Goal: Information Seeking & Learning: Learn about a topic

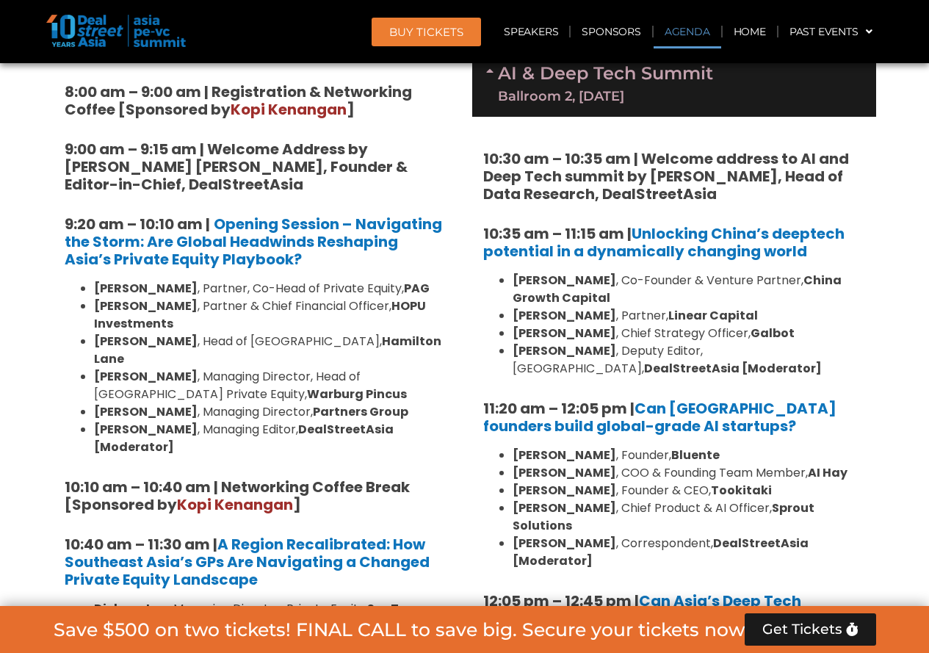
scroll to position [695, 0]
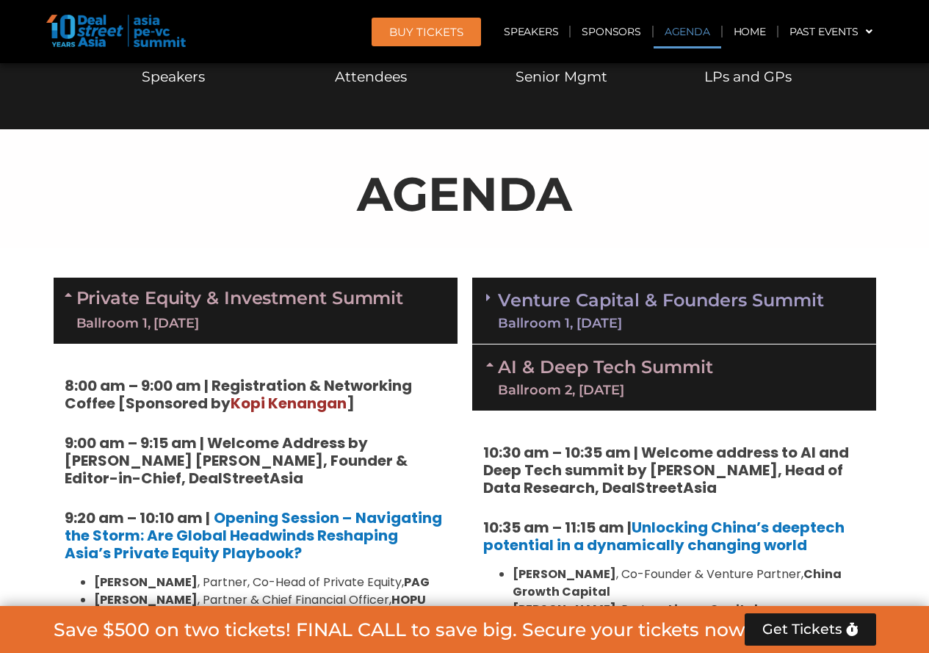
click at [637, 305] on link "Venture Capital & Founders​ Summit Ballroom 1, [DATE]" at bounding box center [661, 310] width 326 height 38
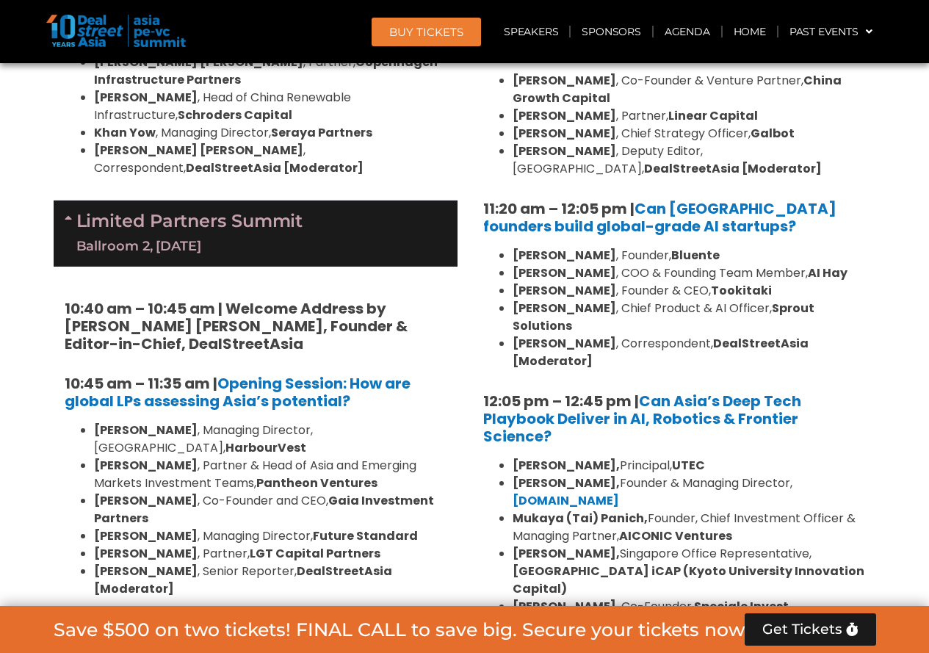
scroll to position [3558, 0]
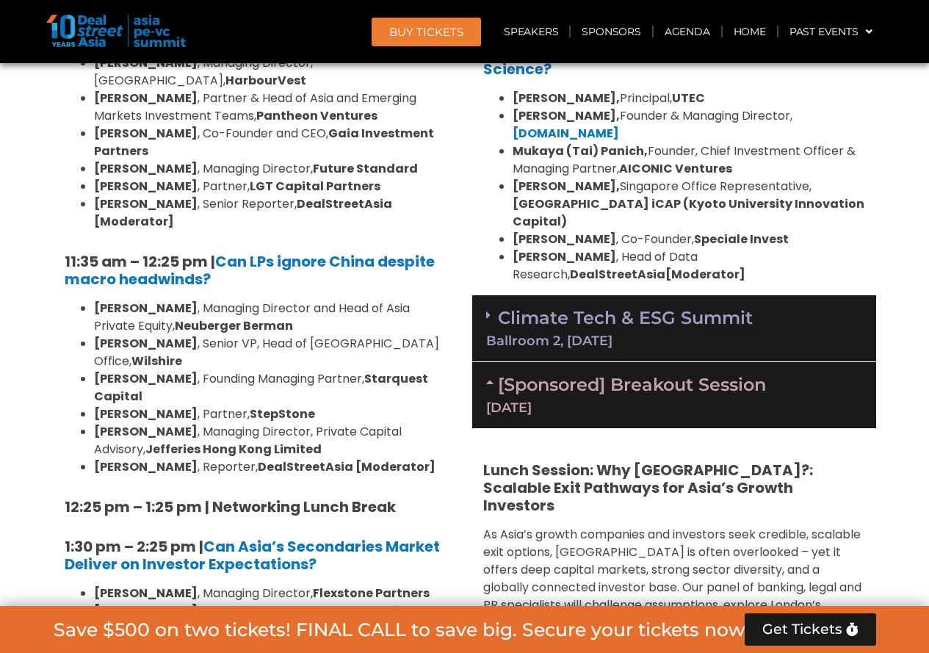
click at [654, 362] on div "[Sponsored] Breakout Session [DATE]" at bounding box center [674, 395] width 404 height 66
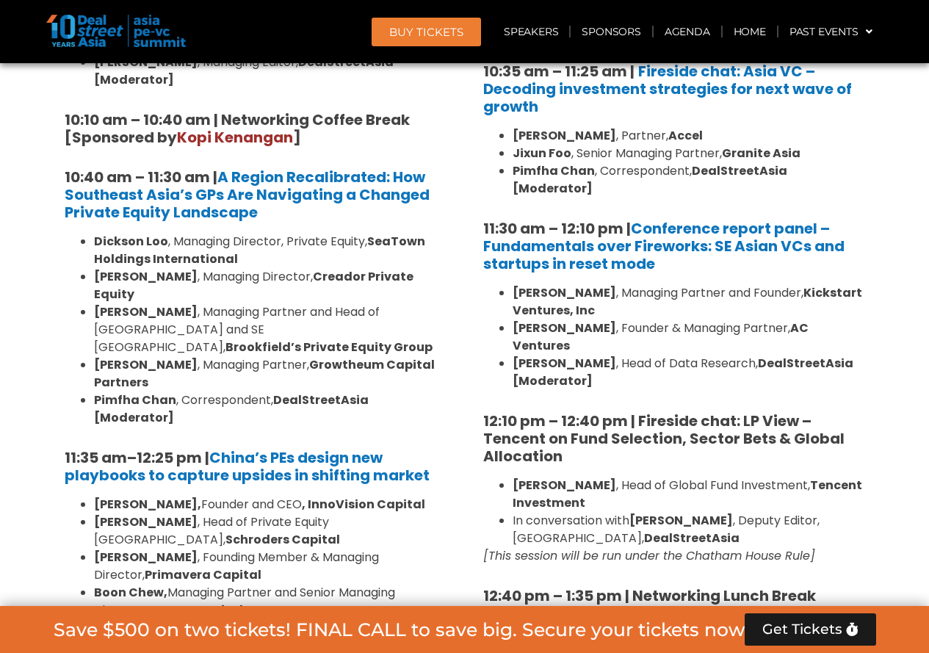
scroll to position [1209, 0]
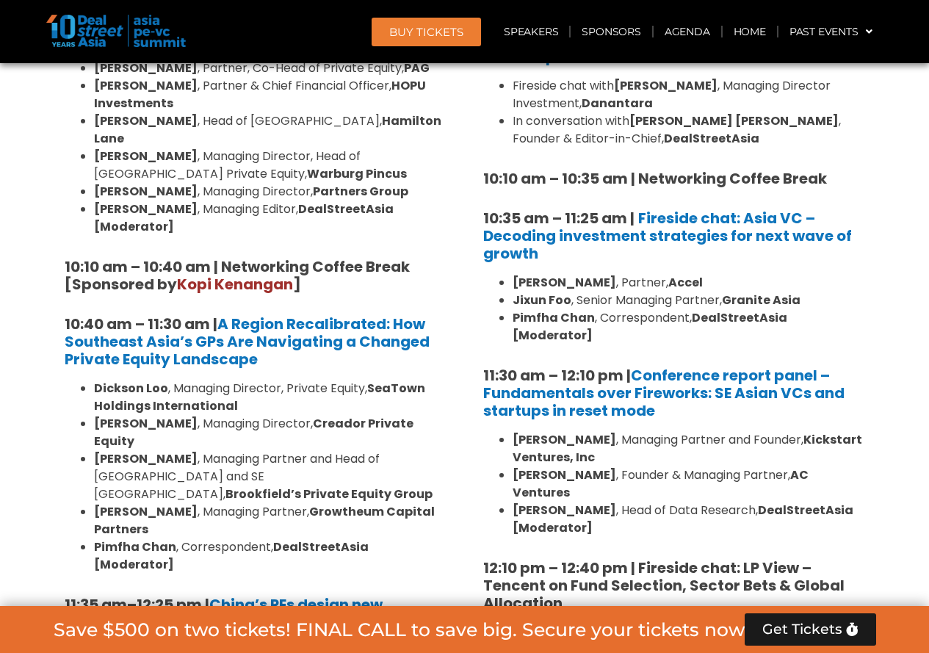
click at [524, 305] on strong "Jixun Foo" at bounding box center [541, 299] width 59 height 17
click at [531, 303] on strong "Jixun Foo" at bounding box center [541, 299] width 59 height 17
drag, startPoint x: 514, startPoint y: 303, endPoint x: 569, endPoint y: 299, distance: 55.2
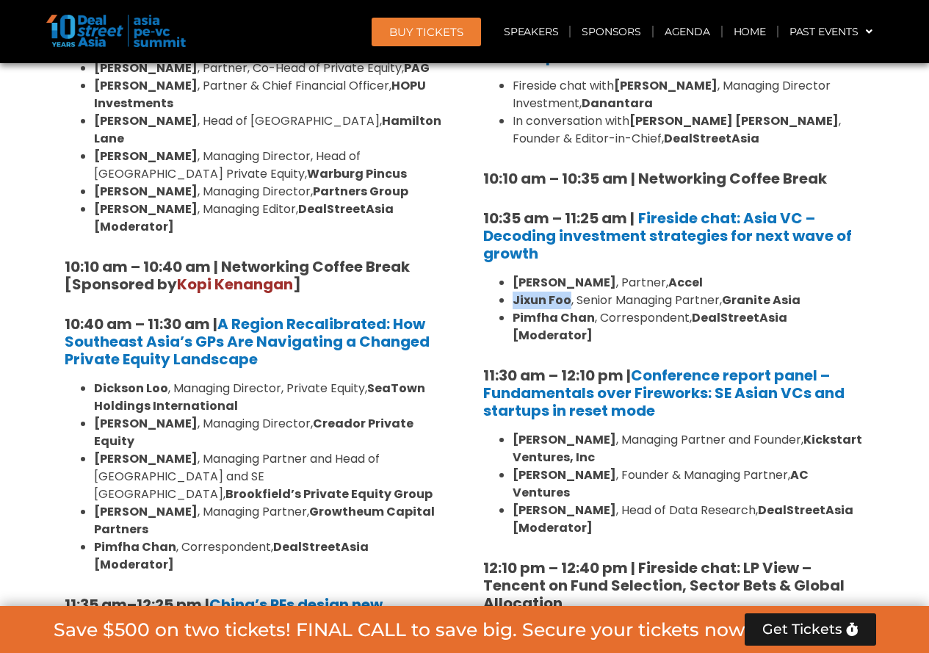
click at [569, 299] on li "[PERSON_NAME] , Senior Managing Partner, Granite Asia" at bounding box center [688, 300] width 352 height 18
click at [516, 316] on strong "Pimfha Chan" at bounding box center [553, 317] width 82 height 17
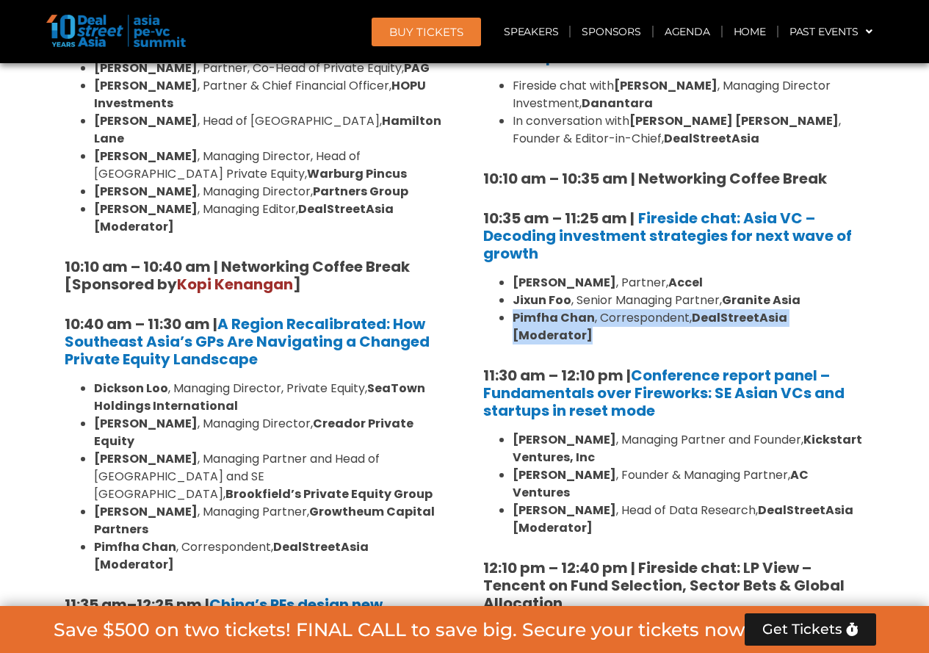
click at [516, 316] on strong "Pimfha Chan" at bounding box center [553, 317] width 82 height 17
click at [515, 309] on strong "Pimfha Chan" at bounding box center [553, 317] width 82 height 17
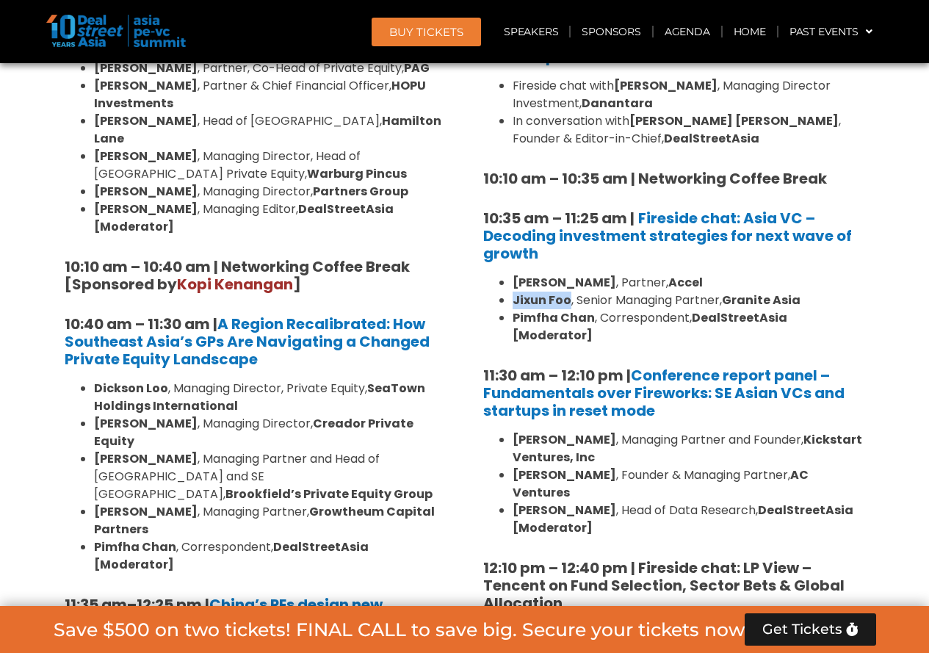
drag, startPoint x: 510, startPoint y: 300, endPoint x: 567, endPoint y: 300, distance: 56.5
click at [567, 300] on ul "[PERSON_NAME] , Partner, Accel [PERSON_NAME] , Senior Managing Partner, Granite…" at bounding box center [674, 309] width 382 height 70
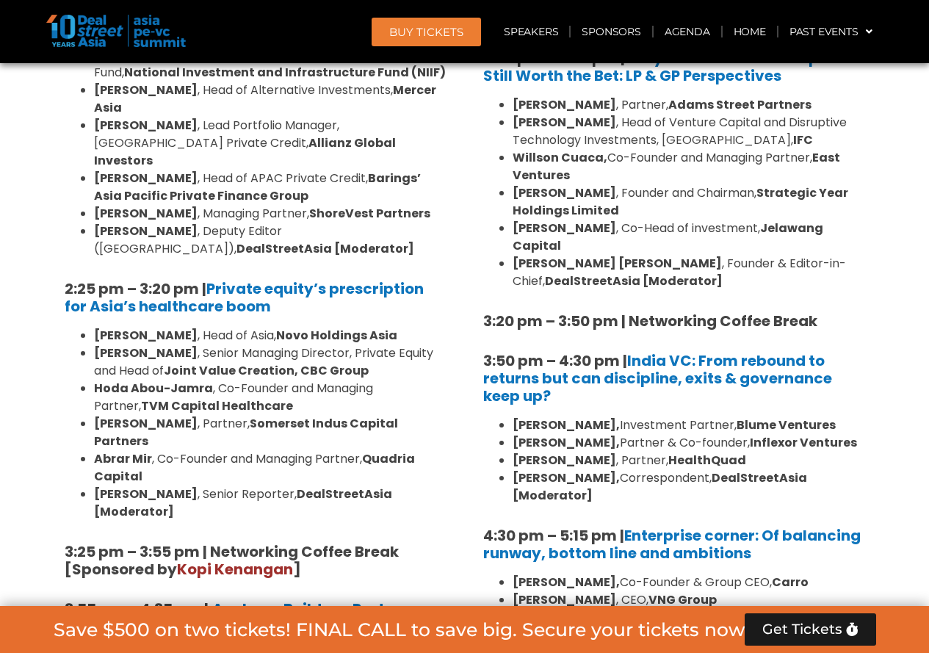
scroll to position [2017, 0]
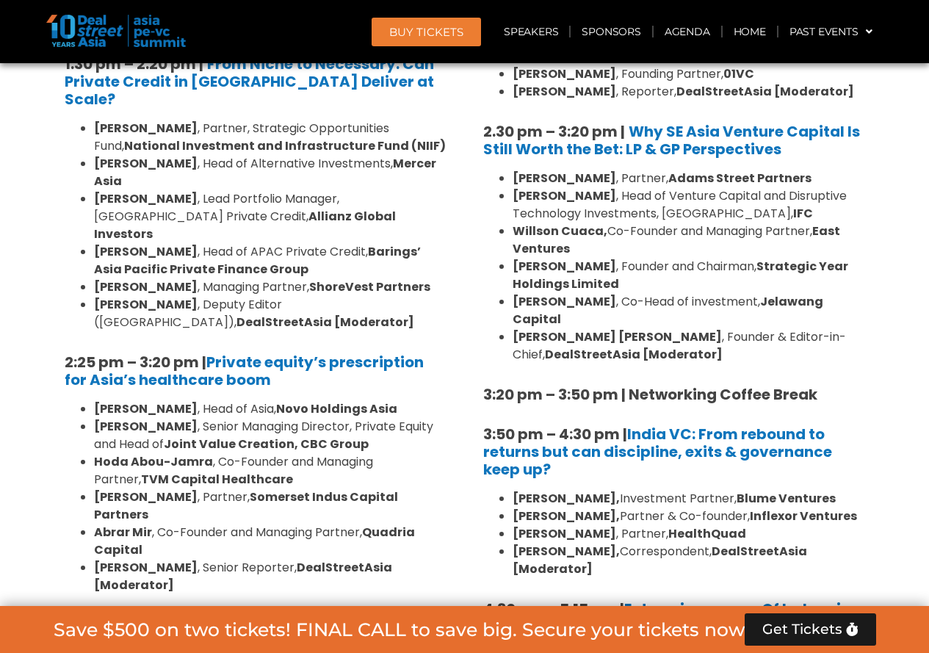
click at [671, 170] on b "Adams Street Partners" at bounding box center [739, 178] width 143 height 17
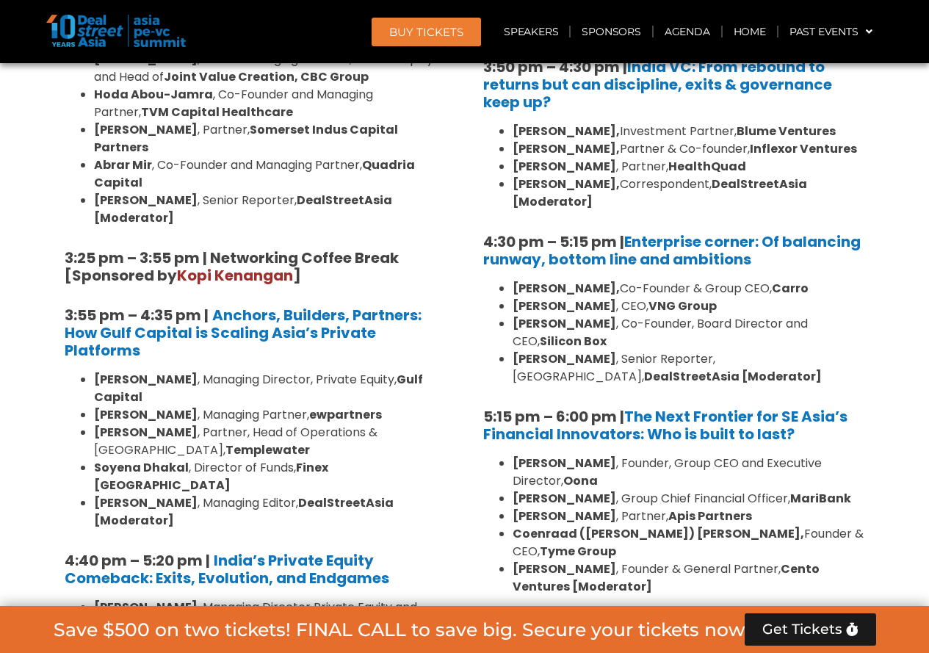
click at [329, 406] on strong "ewpartners" at bounding box center [345, 414] width 73 height 17
copy strong "ewpartners"
drag, startPoint x: 91, startPoint y: 446, endPoint x: 197, endPoint y: 451, distance: 106.6
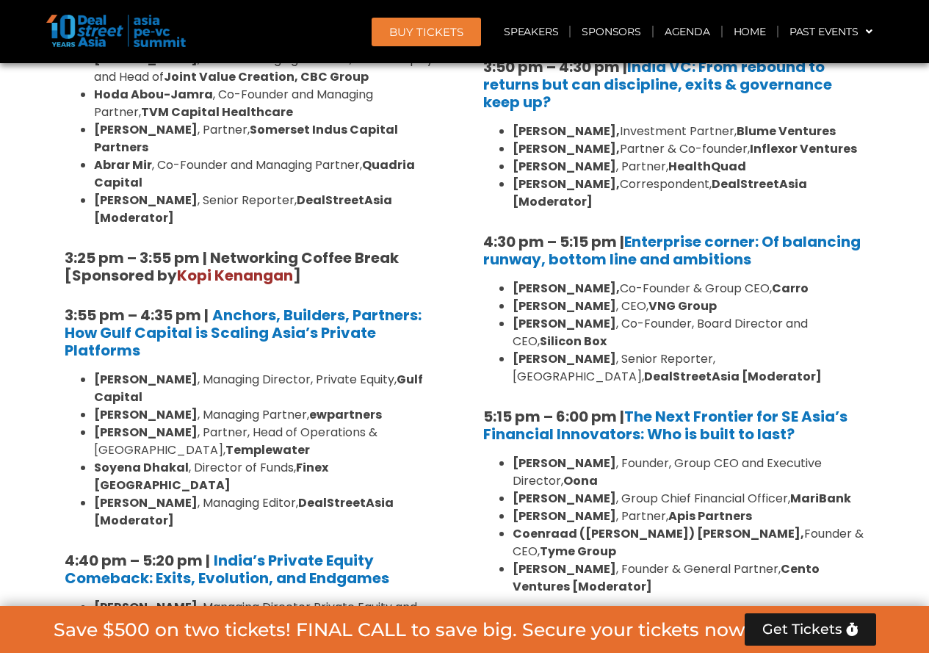
copy li "[PERSON_NAME] ,"
drag, startPoint x: 92, startPoint y: 480, endPoint x: 214, endPoint y: 477, distance: 121.9
copy li "[PERSON_NAME] ,"
copy b "[PERSON_NAME]"
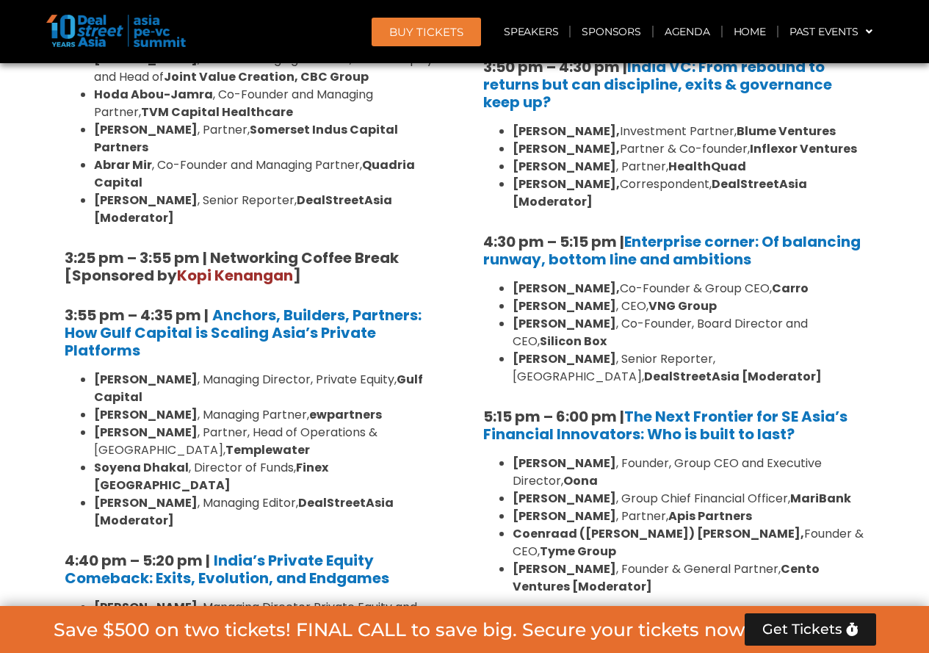
drag, startPoint x: 90, startPoint y: 413, endPoint x: 225, endPoint y: 410, distance: 134.4
copy strong "[PERSON_NAME]"
click at [206, 616] on strong "Everstone Capital [GEOGRAPHIC_DATA]" at bounding box center [312, 624] width 252 height 17
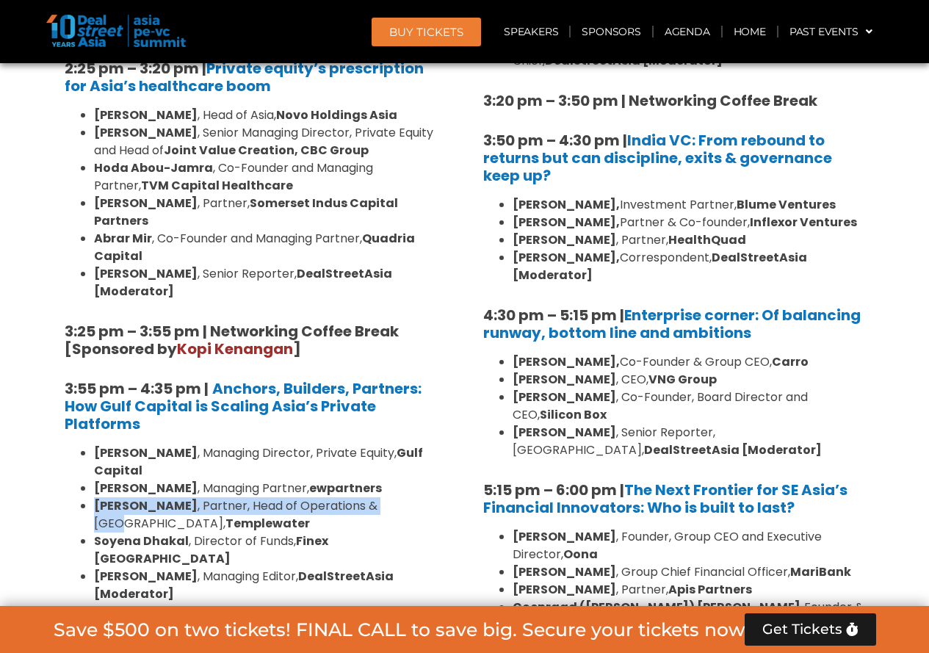
drag, startPoint x: 91, startPoint y: 306, endPoint x: 389, endPoint y: 309, distance: 298.1
click at [389, 444] on ul "[PERSON_NAME] , Managing Director, Private Equity, Gulf Capital [PERSON_NAME] ,…" at bounding box center [256, 523] width 382 height 159
copy li "[PERSON_NAME] , Partner, Head of Operations & MENA"
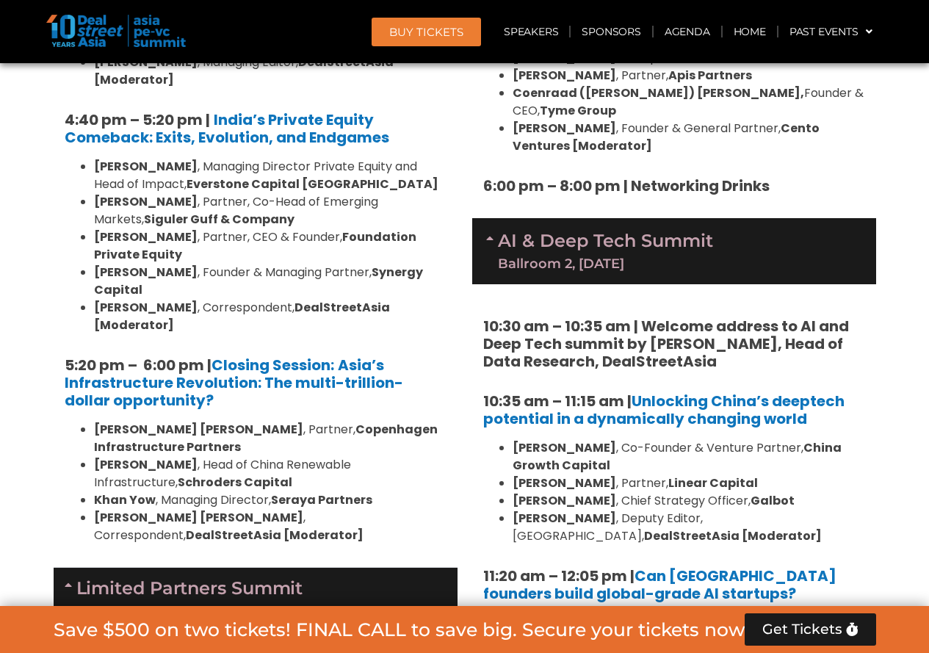
scroll to position [3118, 0]
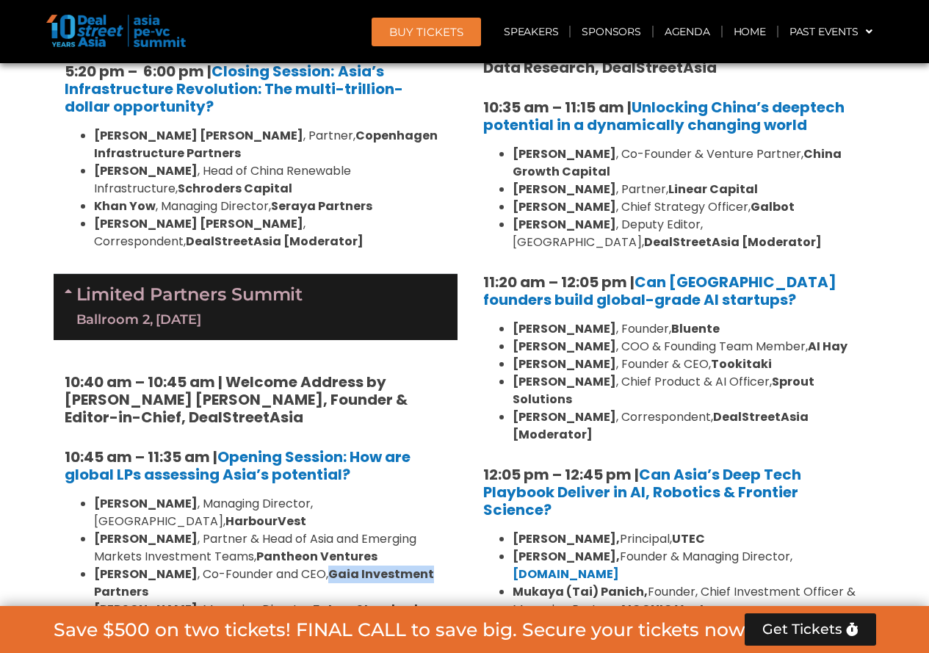
drag, startPoint x: 300, startPoint y: 327, endPoint x: 396, endPoint y: 327, distance: 96.9
click at [396, 565] on strong "Gaia Investment Partners" at bounding box center [264, 582] width 340 height 35
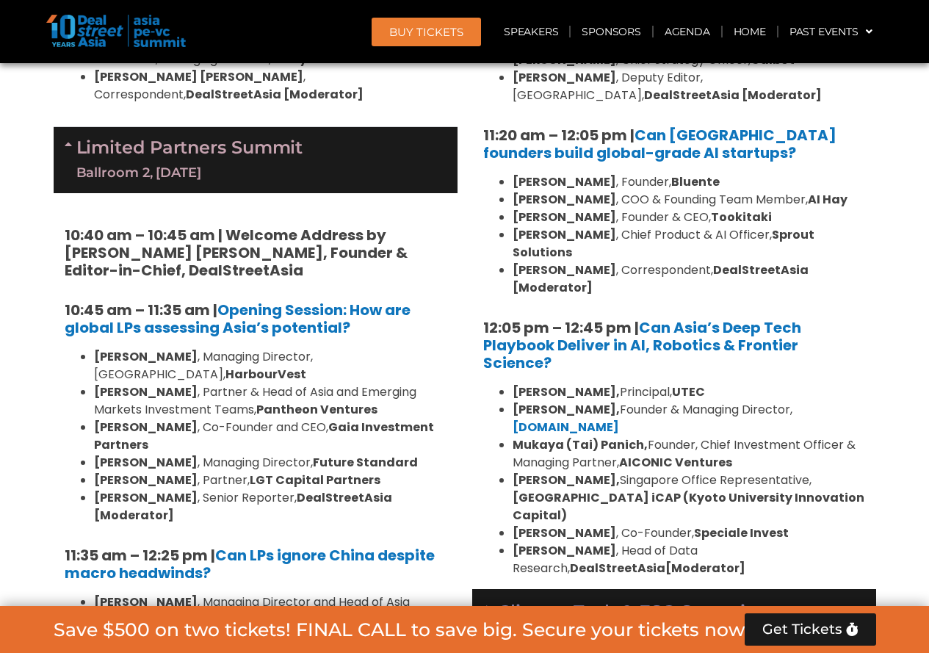
drag, startPoint x: 345, startPoint y: 391, endPoint x: 167, endPoint y: 407, distance: 179.1
click at [182, 646] on strong "Wilshire" at bounding box center [156, 654] width 51 height 17
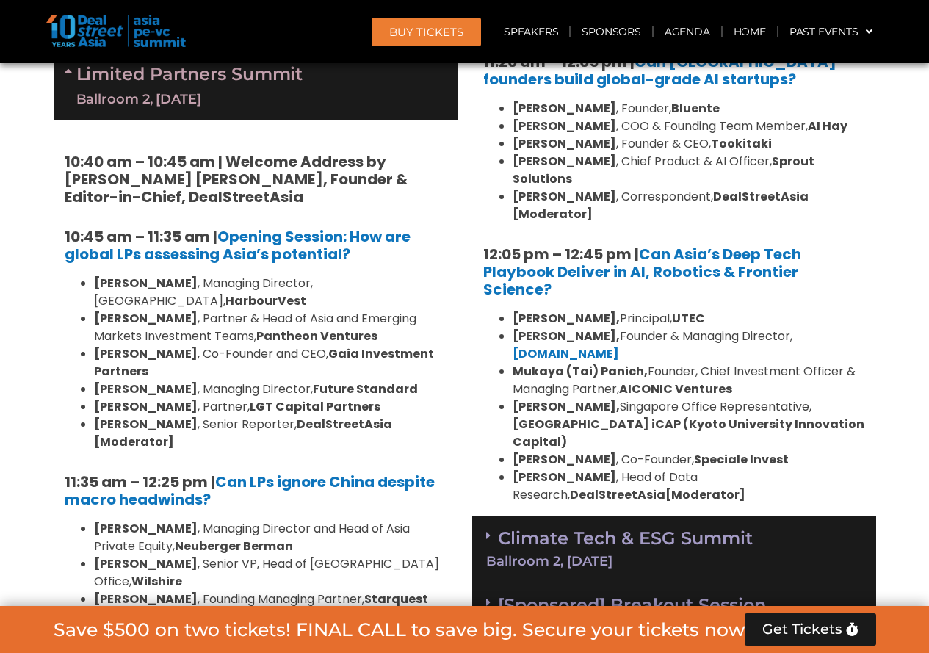
click at [261, 625] on strong "StepStone" at bounding box center [282, 633] width 65 height 17
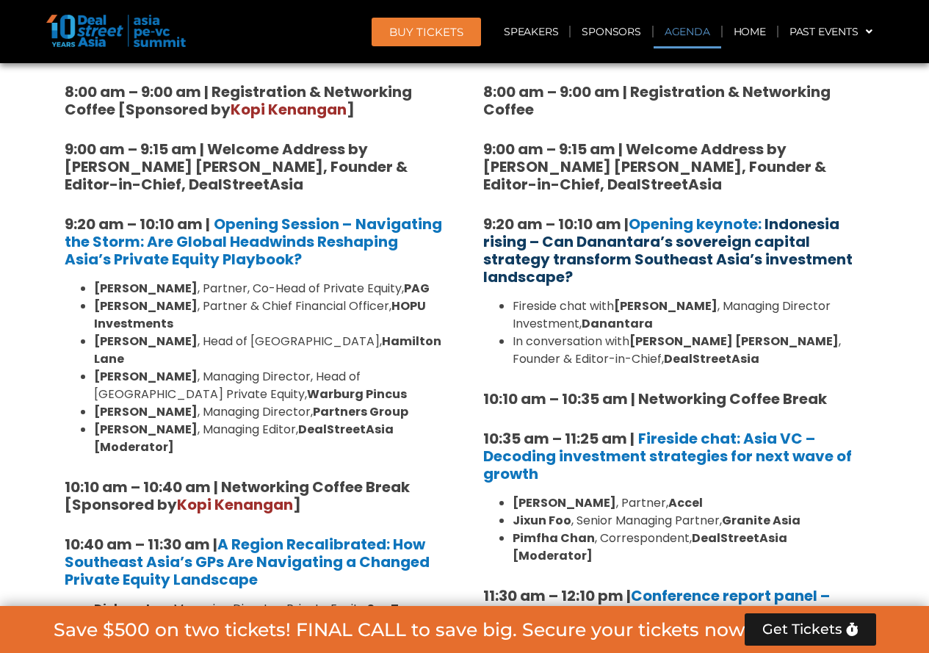
scroll to position [1136, 0]
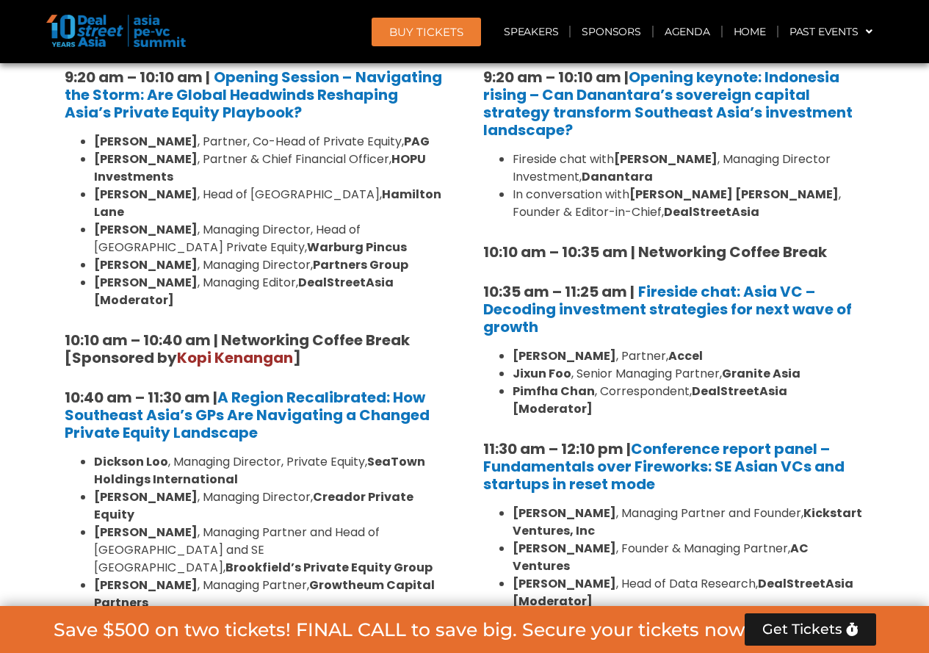
click at [674, 165] on strong "[PERSON_NAME]" at bounding box center [666, 158] width 104 height 17
drag, startPoint x: 639, startPoint y: 160, endPoint x: 691, endPoint y: 156, distance: 51.6
click at [691, 156] on li "Fireside chat with [PERSON_NAME] , Managing Director Investment, Danantara" at bounding box center [688, 167] width 352 height 35
drag, startPoint x: 691, startPoint y: 156, endPoint x: 726, endPoint y: 153, distance: 35.4
click at [692, 156] on strong "[PERSON_NAME]" at bounding box center [666, 158] width 104 height 17
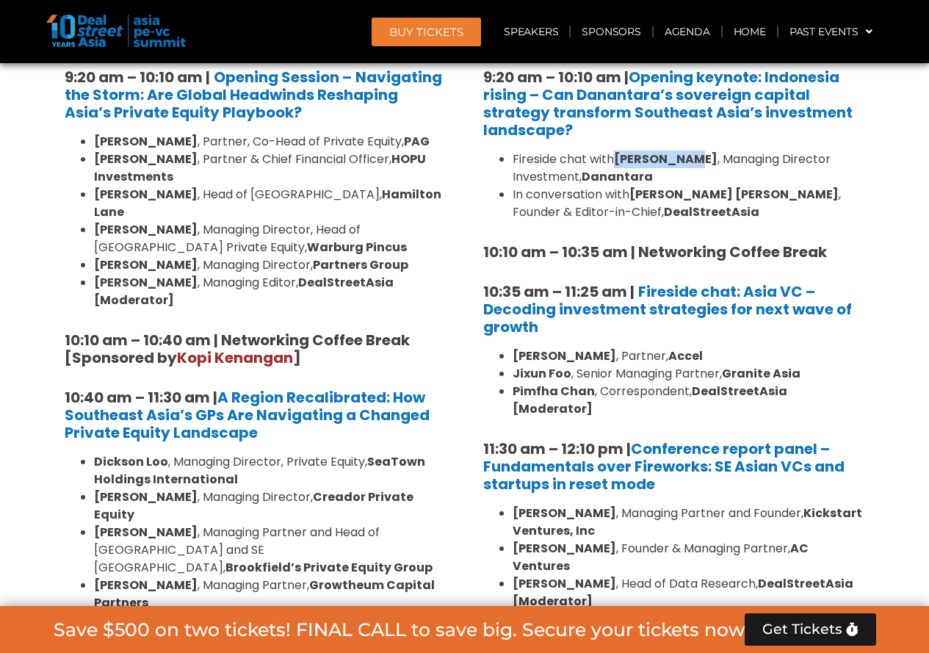
drag, startPoint x: 744, startPoint y: 160, endPoint x: 619, endPoint y: 159, distance: 124.8
click at [619, 159] on strong "[PERSON_NAME]" at bounding box center [666, 158] width 104 height 17
copy strong "[PERSON_NAME]"
drag, startPoint x: 517, startPoint y: 352, endPoint x: 621, endPoint y: 340, distance: 105.0
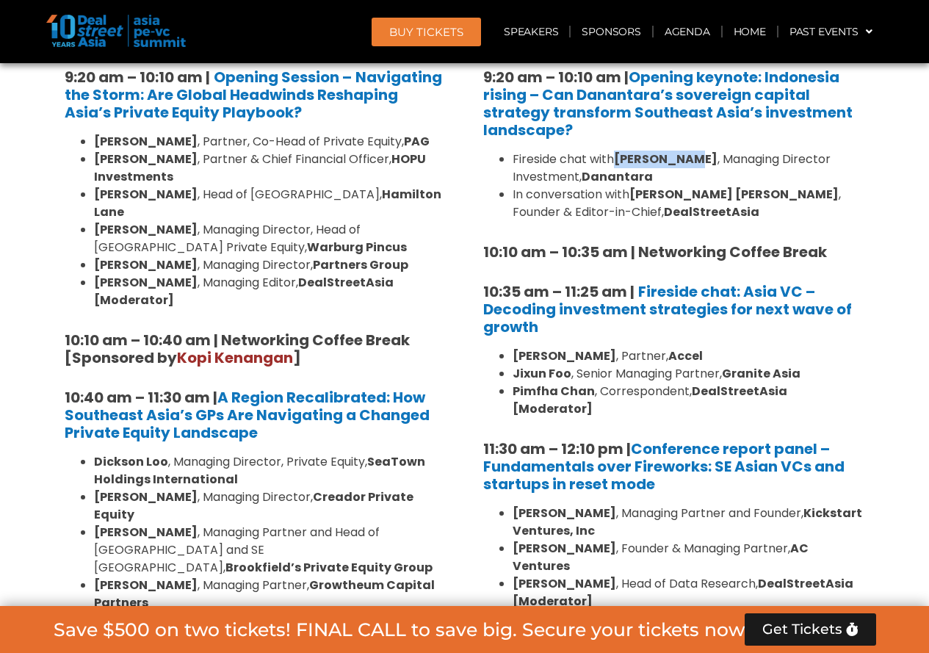
drag, startPoint x: 623, startPoint y: 349, endPoint x: 530, endPoint y: 351, distance: 92.5
click at [534, 351] on strong "[PERSON_NAME]" at bounding box center [564, 355] width 104 height 17
click at [529, 352] on strong "[PERSON_NAME]" at bounding box center [564, 355] width 104 height 17
drag, startPoint x: 509, startPoint y: 352, endPoint x: 627, endPoint y: 352, distance: 117.5
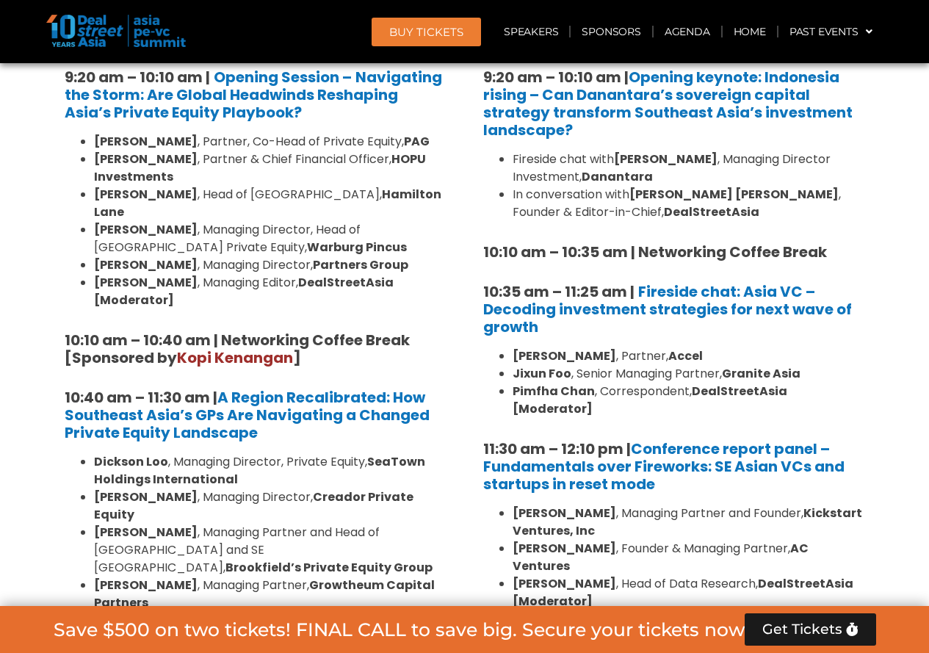
click at [627, 352] on ul "[PERSON_NAME] , Partner, Accel [PERSON_NAME] , Senior Managing Partner, Granite…" at bounding box center [674, 382] width 382 height 70
copy strong "[PERSON_NAME]"
click at [587, 378] on li "[PERSON_NAME] , Senior Managing Partner, Granite Asia" at bounding box center [688, 374] width 352 height 18
drag, startPoint x: 513, startPoint y: 371, endPoint x: 568, endPoint y: 372, distance: 55.1
click at [568, 372] on strong "Jixun Foo" at bounding box center [541, 373] width 59 height 17
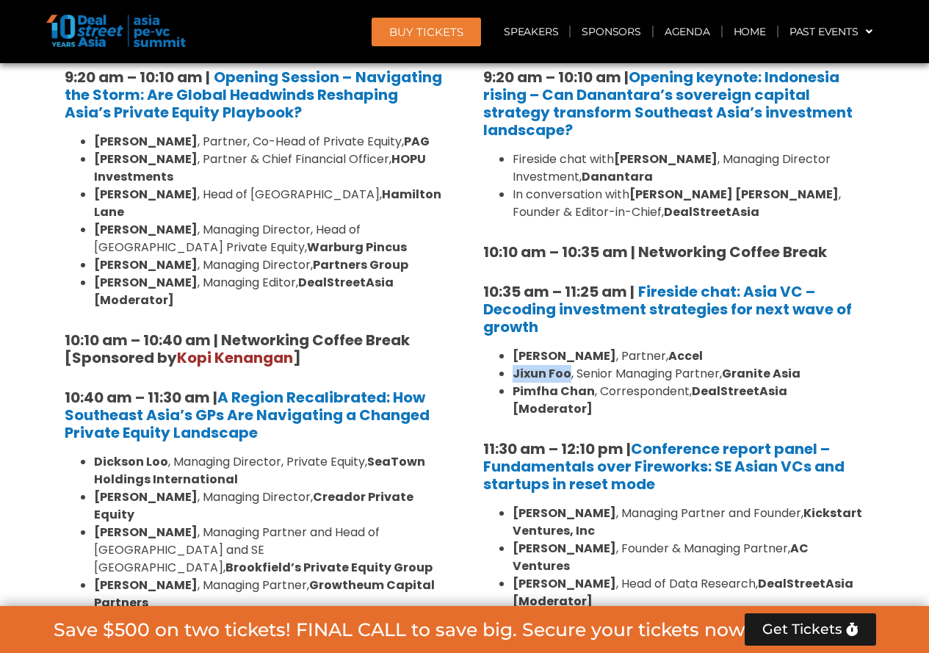
copy strong "Jixun Foo"
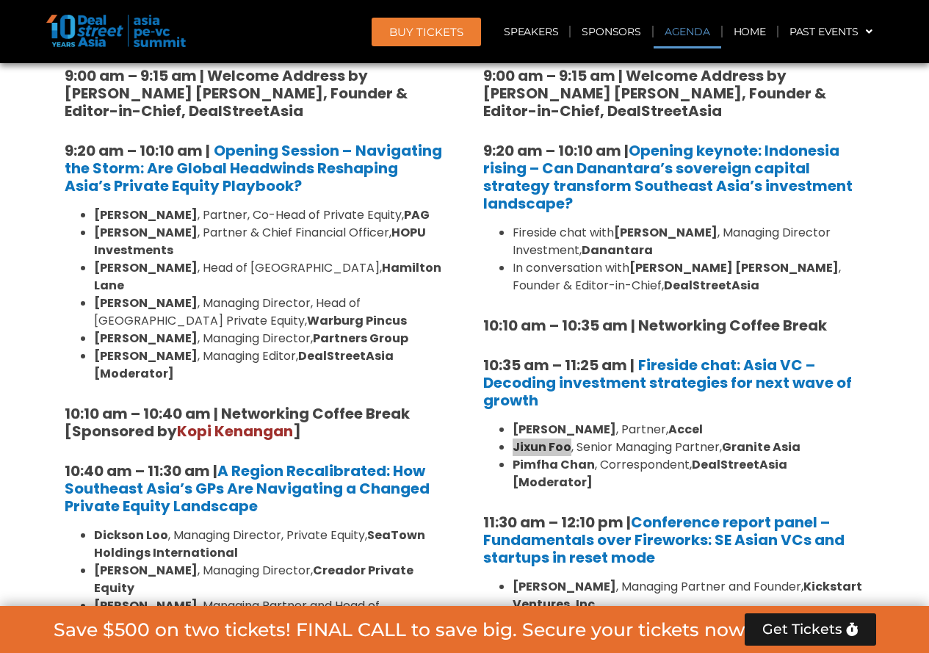
scroll to position [989, 0]
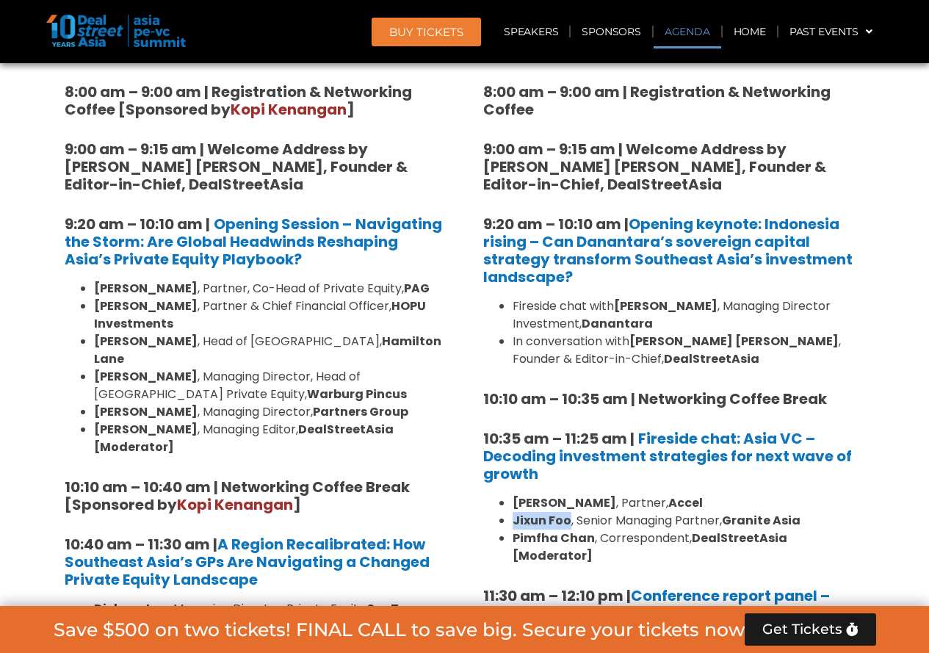
drag, startPoint x: 617, startPoint y: 304, endPoint x: 747, endPoint y: 302, distance: 130.0
click at [747, 302] on li "Fireside chat with [PERSON_NAME] , Managing Director Investment, Danantara" at bounding box center [688, 314] width 352 height 35
copy strong "[PERSON_NAME]"
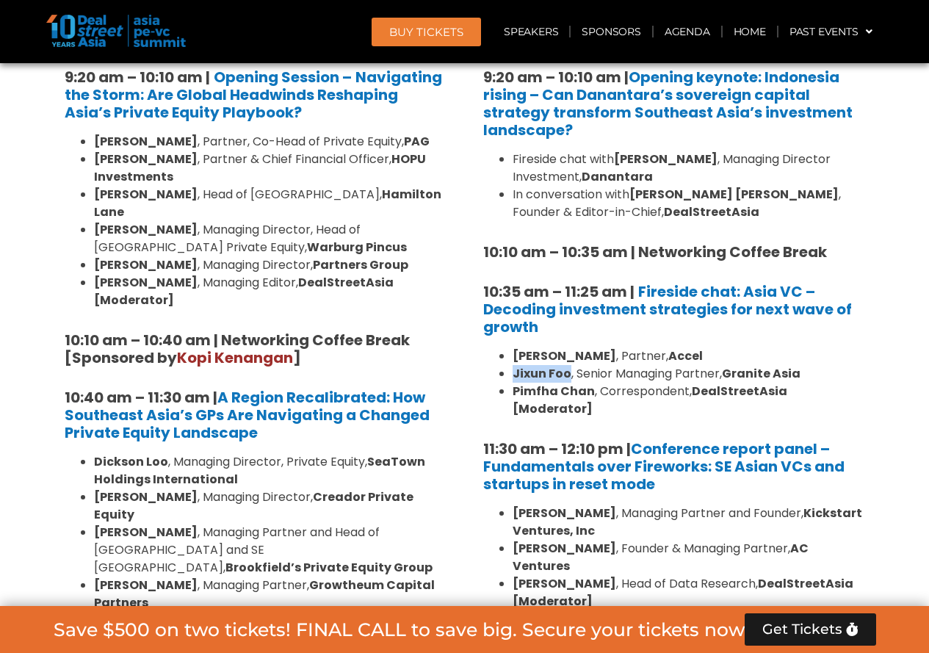
drag, startPoint x: 511, startPoint y: 374, endPoint x: 567, endPoint y: 373, distance: 55.8
click at [567, 373] on ul "[PERSON_NAME] , Partner, Accel [PERSON_NAME] , Senior Managing Partner, Granite…" at bounding box center [674, 382] width 382 height 70
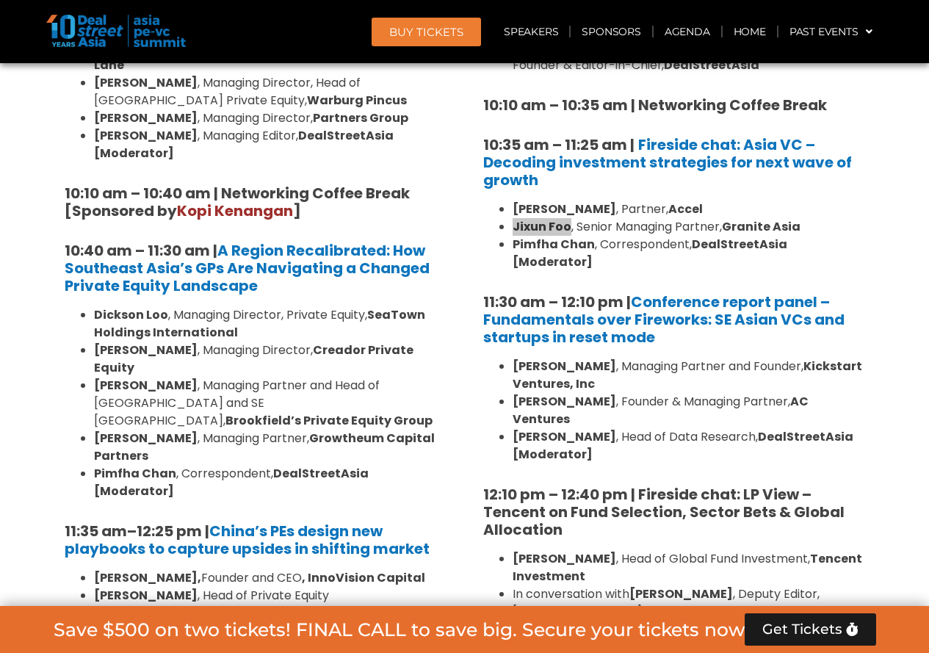
scroll to position [1356, 0]
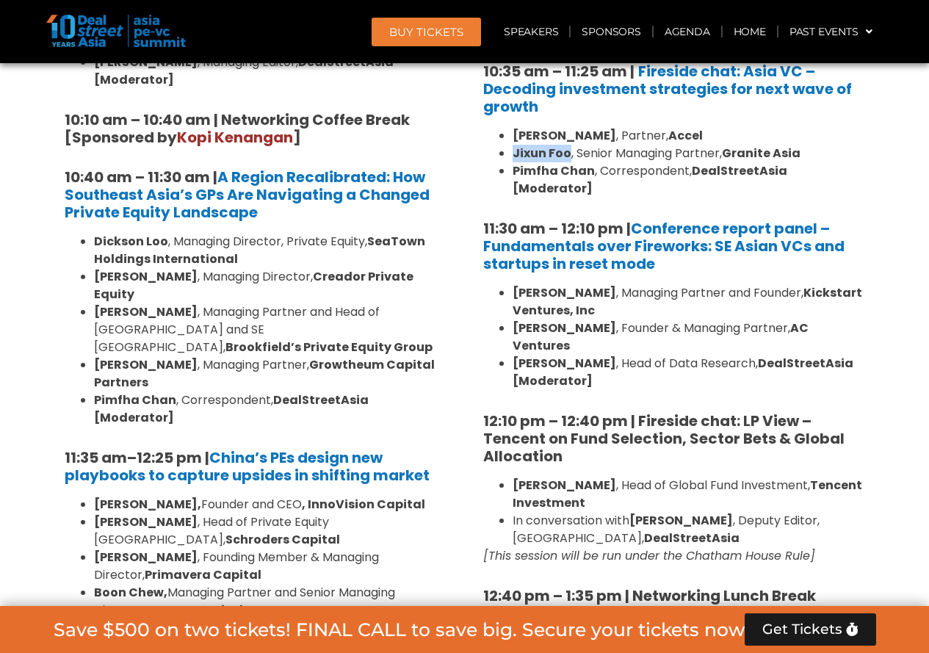
drag, startPoint x: 518, startPoint y: 271, endPoint x: 633, endPoint y: 268, distance: 115.3
click at [616, 284] on b "[PERSON_NAME]" at bounding box center [564, 292] width 104 height 17
click at [520, 284] on b "[PERSON_NAME]" at bounding box center [564, 292] width 104 height 17
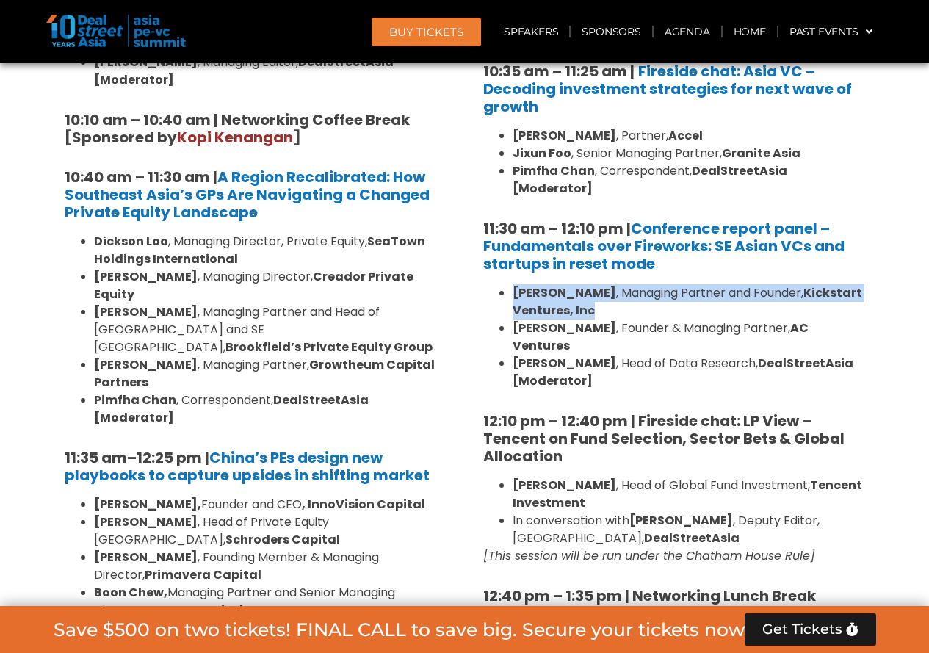
drag, startPoint x: 531, startPoint y: 270, endPoint x: 649, endPoint y: 291, distance: 120.0
click at [649, 291] on li "[PERSON_NAME] , Managing Partner and Founder, Kickstart Ventures, Inc" at bounding box center [688, 301] width 352 height 35
click at [569, 355] on b "[PERSON_NAME]" at bounding box center [564, 363] width 104 height 17
drag, startPoint x: 512, startPoint y: 291, endPoint x: 663, endPoint y: 288, distance: 150.5
click at [663, 288] on li "[PERSON_NAME] , Managing Partner and Founder, Kickstart Ventures, Inc" at bounding box center [688, 301] width 352 height 35
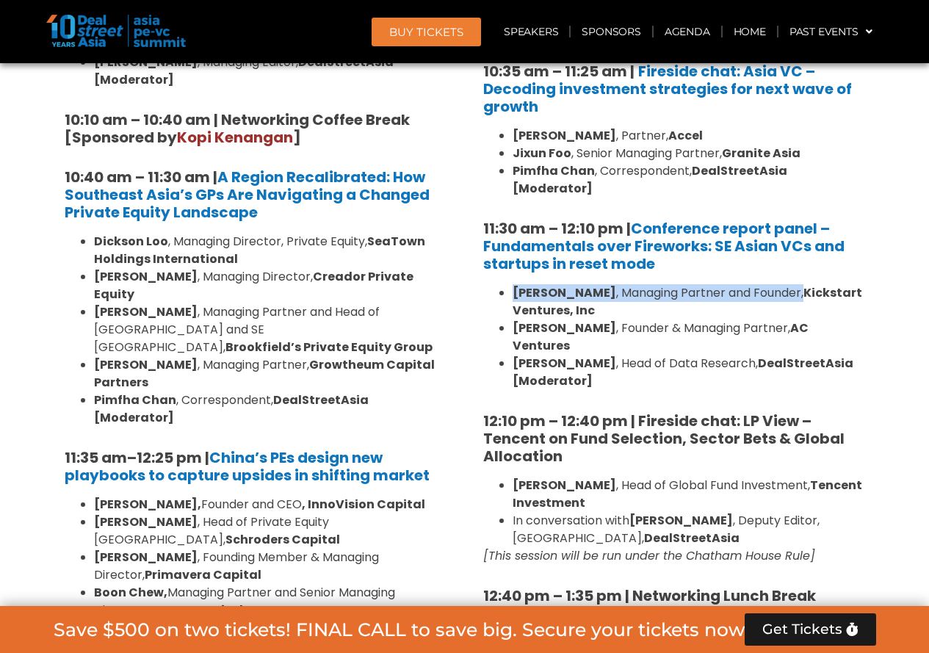
drag, startPoint x: 517, startPoint y: 274, endPoint x: 833, endPoint y: 270, distance: 316.4
click at [833, 284] on li "[PERSON_NAME] , Managing Partner and Founder, Kickstart Ventures, Inc" at bounding box center [688, 301] width 352 height 35
drag, startPoint x: 746, startPoint y: 310, endPoint x: 841, endPoint y: 305, distance: 95.5
click at [841, 319] on li "[PERSON_NAME] , Founder & Managing Partner, AC Ventures" at bounding box center [688, 336] width 352 height 35
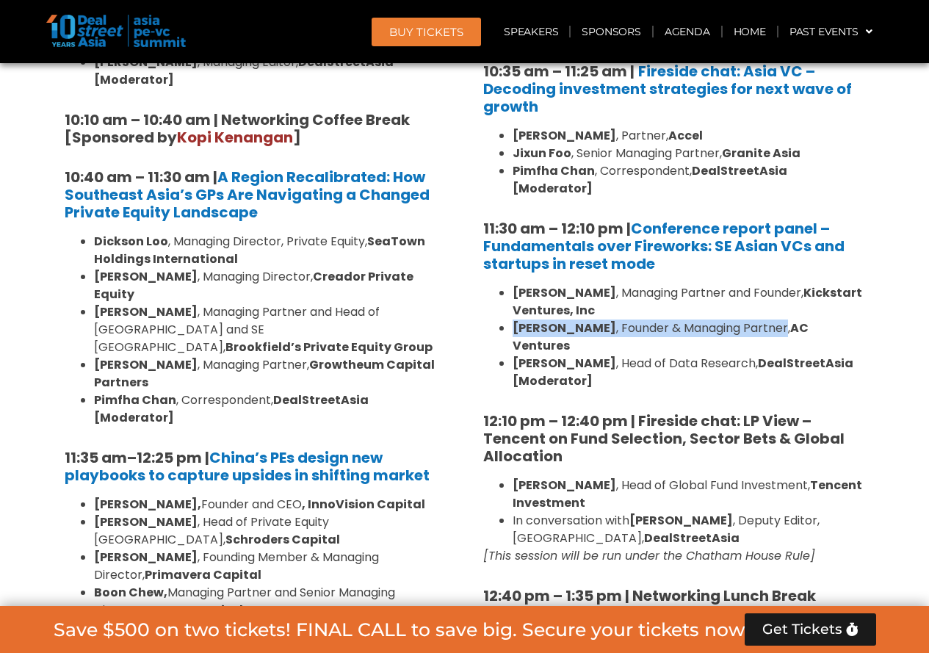
drag, startPoint x: 738, startPoint y: 308, endPoint x: 514, endPoint y: 308, distance: 223.9
click at [514, 319] on li "[PERSON_NAME] , Founder & Managing Partner, AC Ventures" at bounding box center [688, 336] width 352 height 35
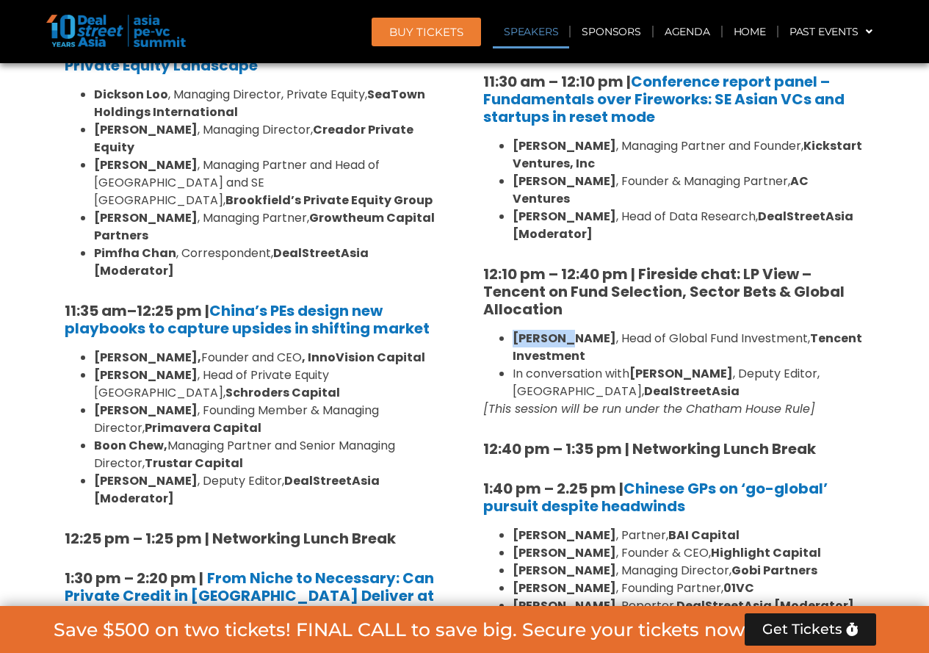
drag, startPoint x: 512, startPoint y: 302, endPoint x: 563, endPoint y: 301, distance: 51.4
click at [563, 330] on strong "[PERSON_NAME]" at bounding box center [564, 338] width 104 height 17
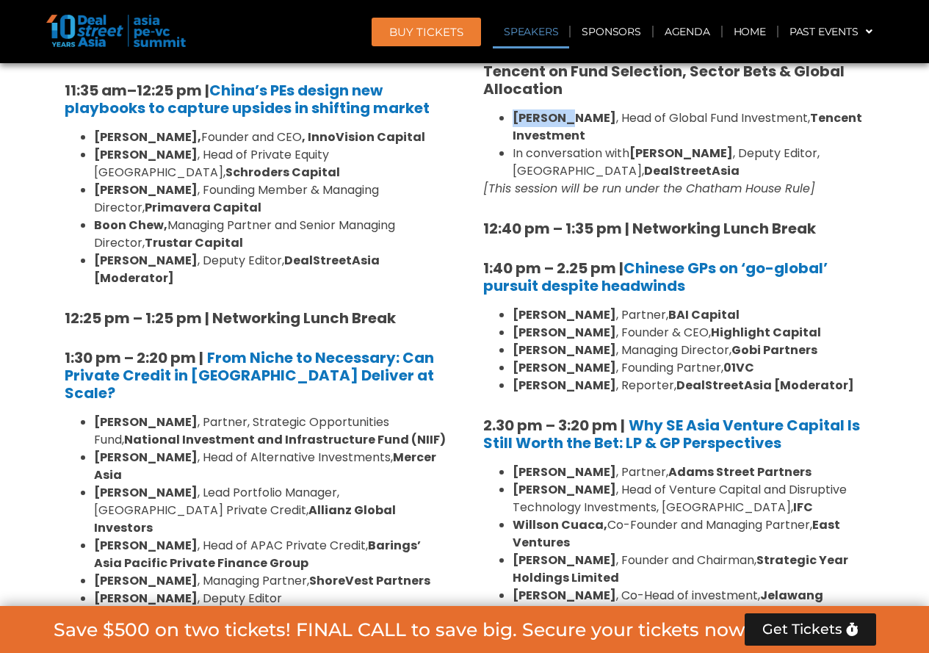
scroll to position [1796, 0]
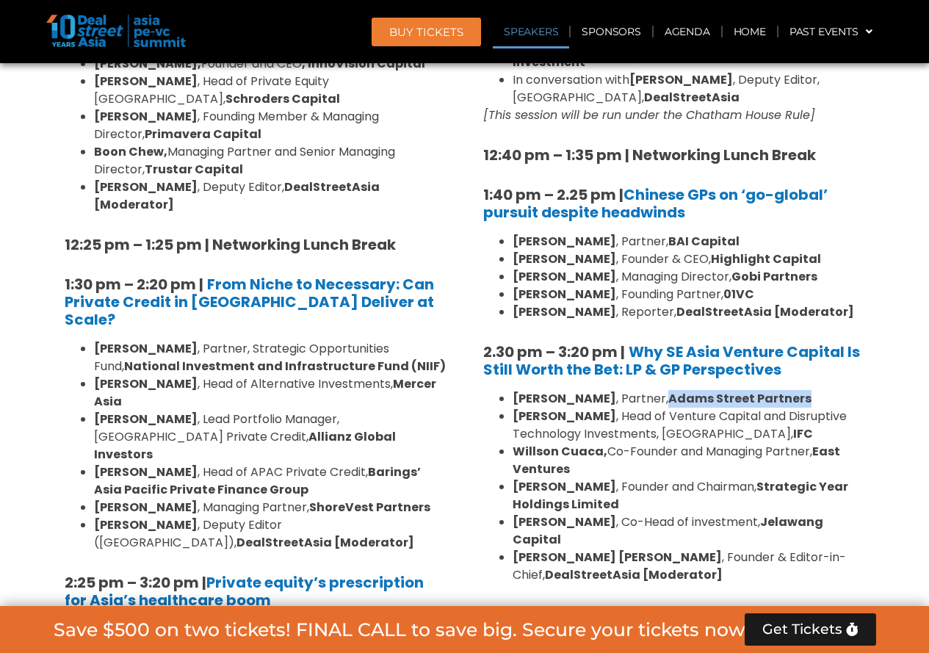
drag, startPoint x: 642, startPoint y: 363, endPoint x: 804, endPoint y: 347, distance: 163.0
click at [804, 347] on div "8:00 am – 9:00 am | Registration & Networking Coffee 9:00 am – 9:15 am | Welcom…" at bounding box center [674, 248] width 382 height 1947
drag, startPoint x: 520, startPoint y: 363, endPoint x: 617, endPoint y: 362, distance: 97.6
click at [608, 390] on li "[PERSON_NAME] , Partner, [PERSON_NAME] Street Partners" at bounding box center [688, 399] width 352 height 18
click at [628, 390] on li "[PERSON_NAME] , Partner, [PERSON_NAME] Street Partners" at bounding box center [688, 399] width 352 height 18
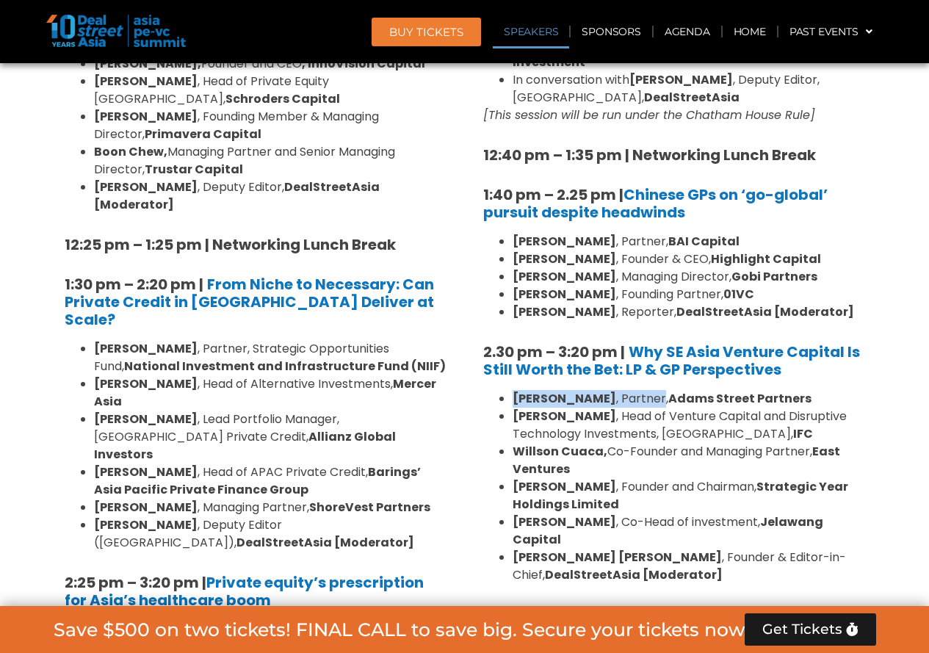
drag, startPoint x: 634, startPoint y: 363, endPoint x: 507, endPoint y: 363, distance: 126.3
click at [507, 390] on ul "[PERSON_NAME] , Partner, [PERSON_NAME] Street Partners [PERSON_NAME] , Head of …" at bounding box center [674, 487] width 382 height 194
drag, startPoint x: 515, startPoint y: 378, endPoint x: 764, endPoint y: 399, distance: 250.4
click at [764, 407] on li "[PERSON_NAME] , Head of Venture Capital and Disruptive Technology Investments, …" at bounding box center [688, 424] width 352 height 35
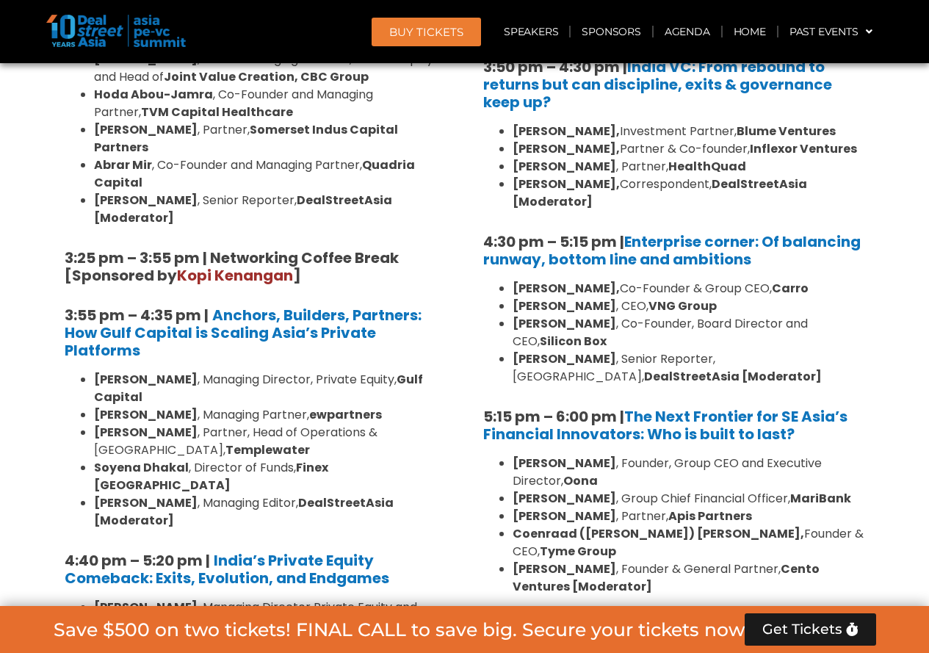
scroll to position [2457, 0]
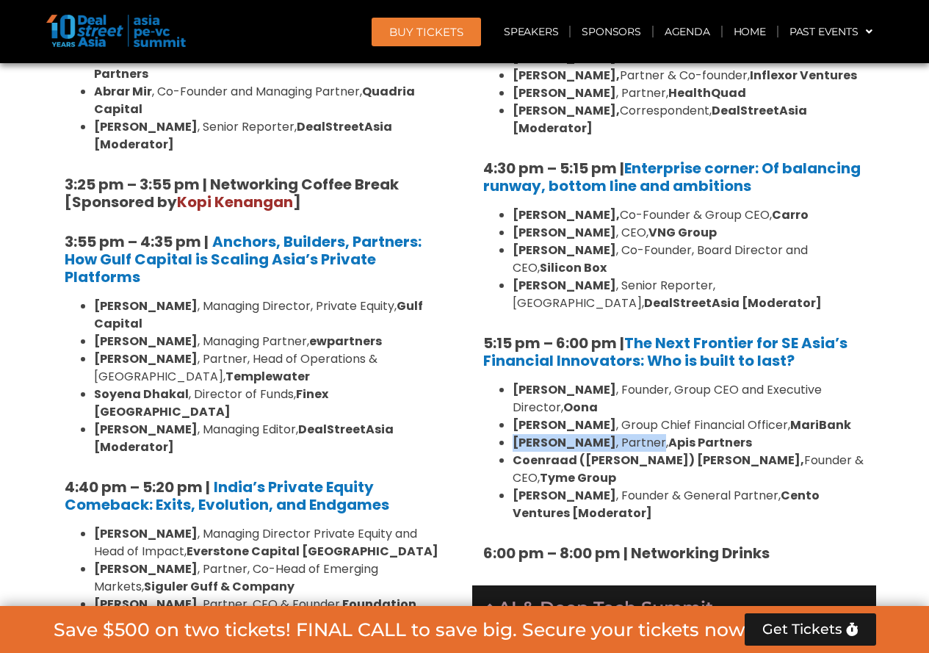
drag, startPoint x: 514, startPoint y: 374, endPoint x: 657, endPoint y: 366, distance: 143.4
click at [657, 434] on li "[PERSON_NAME] , Partner, Apis Partners" at bounding box center [688, 443] width 352 height 18
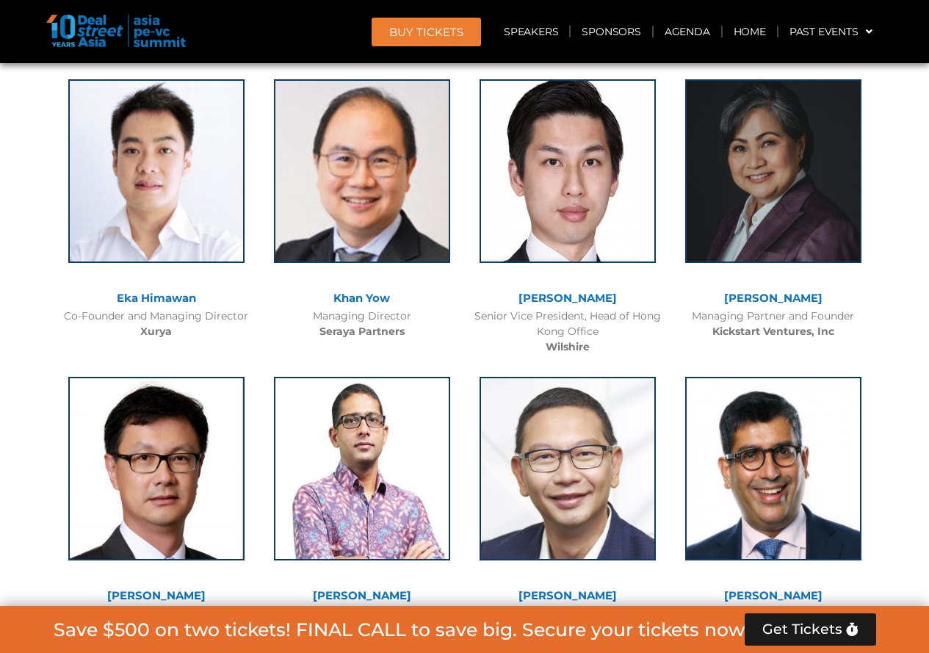
scroll to position [3293, 0]
